Goal: Manage account settings

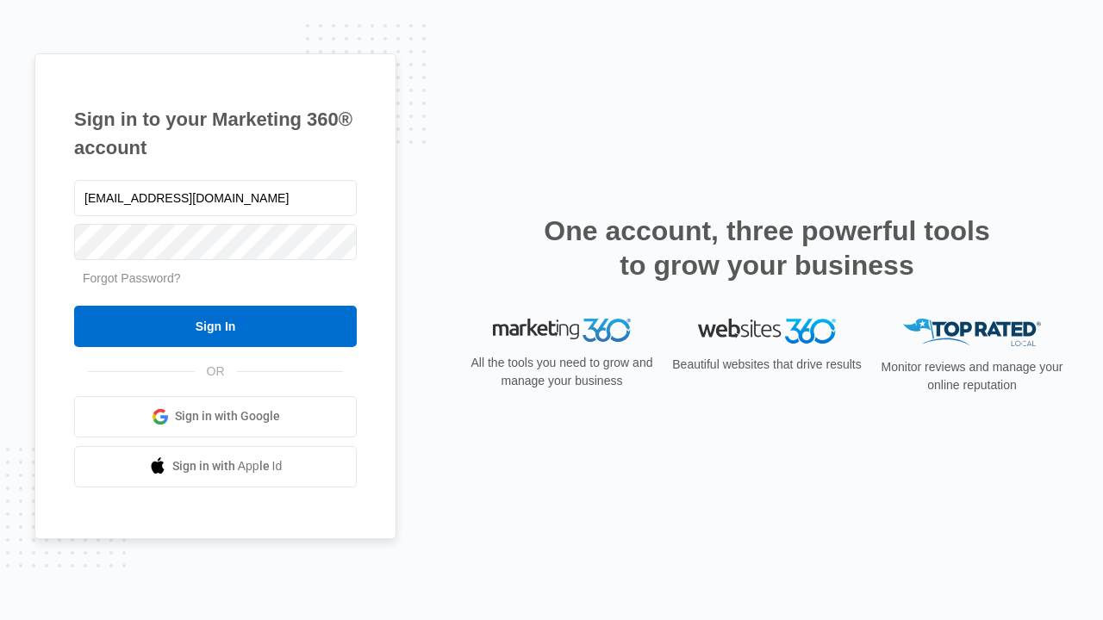
type input "dankie614@gmail.com"
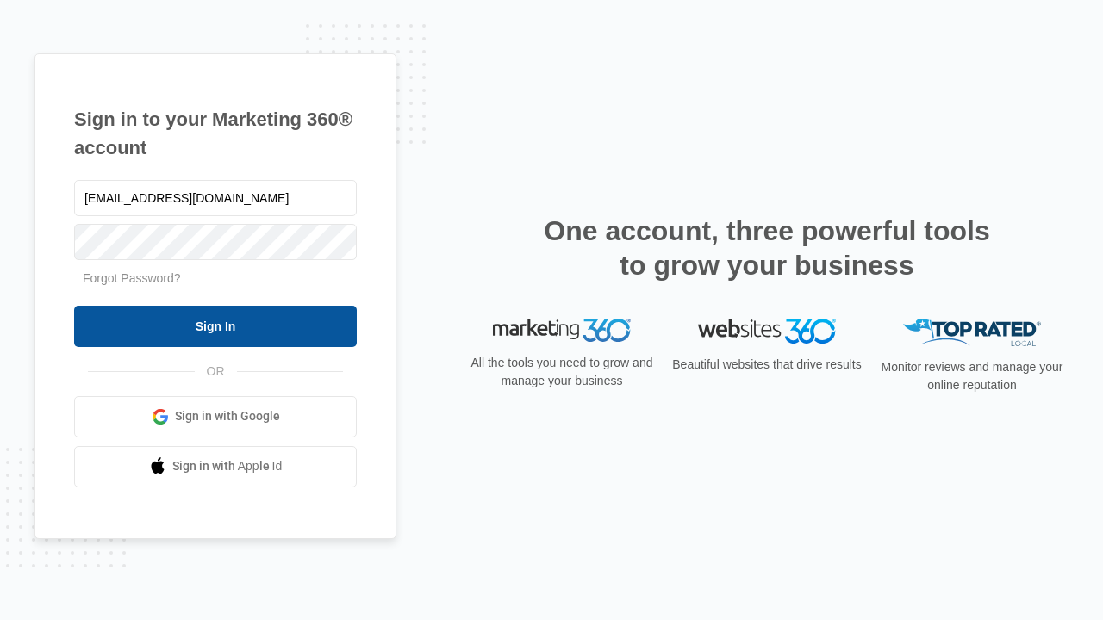
click at [215, 326] on input "Sign In" at bounding box center [215, 326] width 283 height 41
